Goal: Navigation & Orientation: Find specific page/section

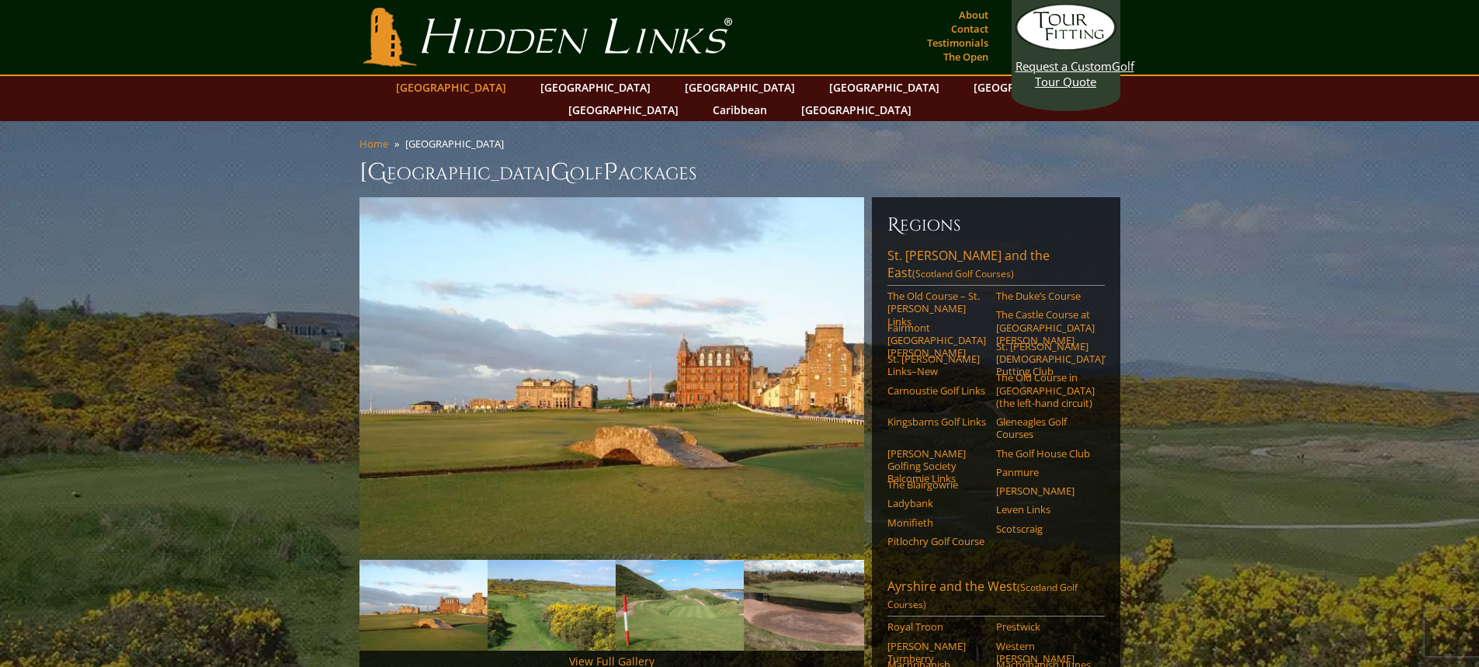
click at [488, 86] on link "[GEOGRAPHIC_DATA]" at bounding box center [451, 87] width 126 height 23
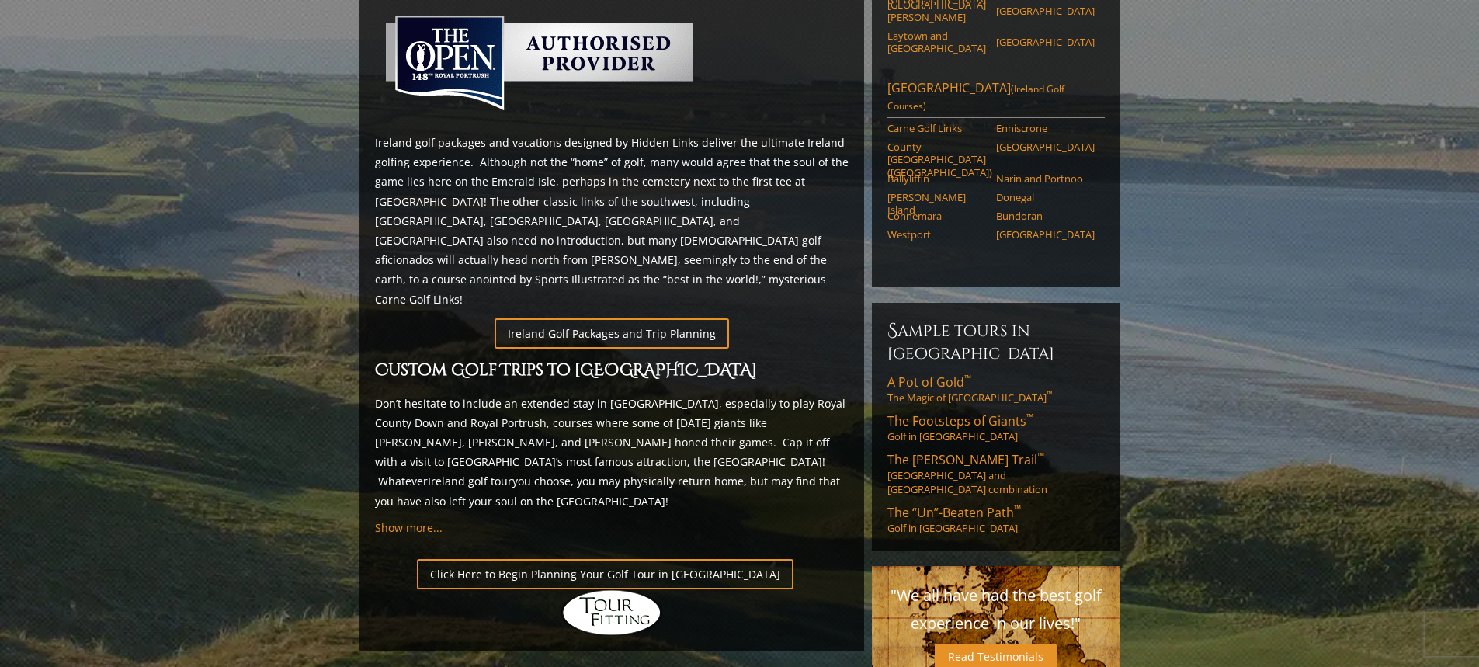
scroll to position [777, 0]
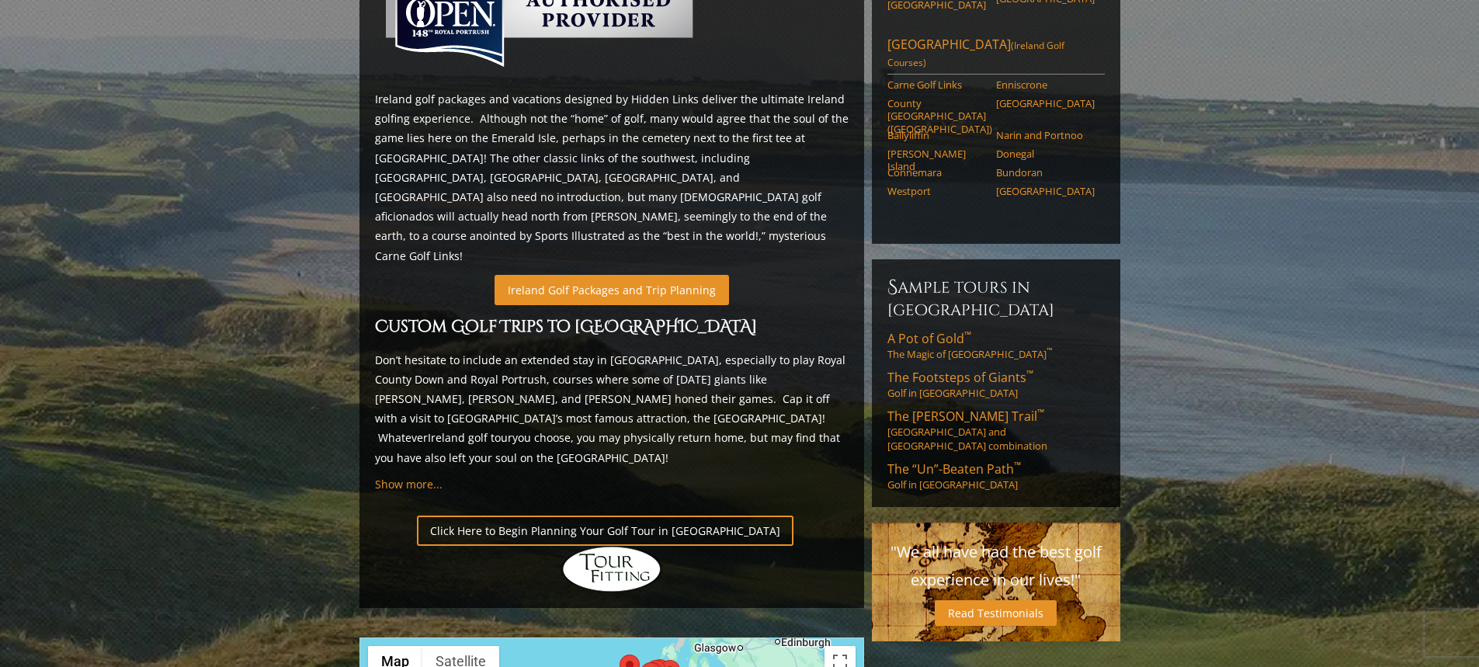
click at [586, 275] on link "Ireland Golf Packages and Trip Planning" at bounding box center [612, 290] width 235 height 30
